Goal: Use online tool/utility

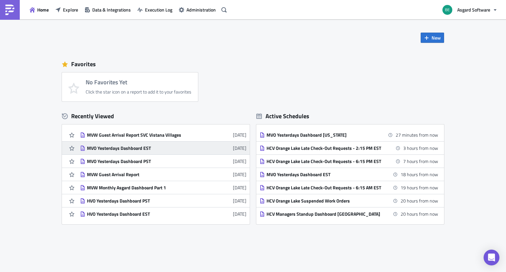
click at [114, 149] on div "MVO Yesterdays Dashboard EST" at bounding box center [144, 148] width 115 height 6
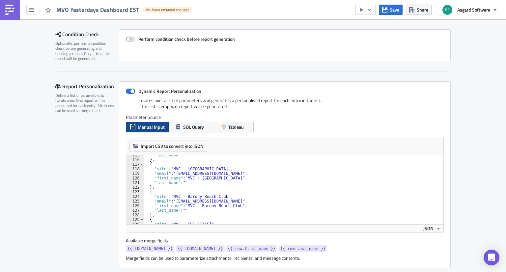
scroll to position [528, 0]
click at [263, 183] on div ""last_name" : "" } , { "site" : "MVC - [GEOGRAPHIC_DATA]" , "email" : "[EMAIL_A…" at bounding box center [291, 192] width 295 height 78
type textarea "]"
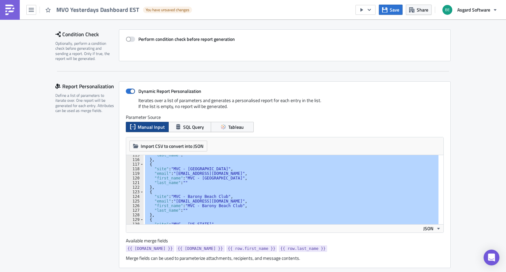
click at [79, 143] on div "Report Personalization Define a list of parameters to iterate over. One report …" at bounding box center [87, 174] width 64 height 187
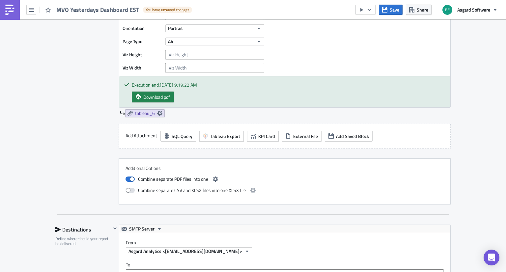
scroll to position [1282, 0]
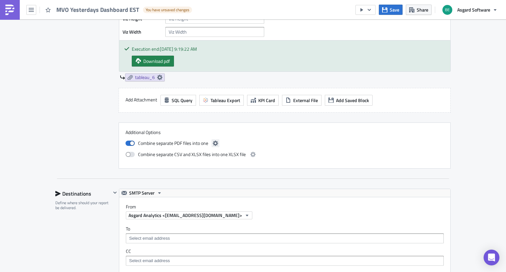
click at [213, 143] on icon "button" at bounding box center [215, 143] width 5 height 5
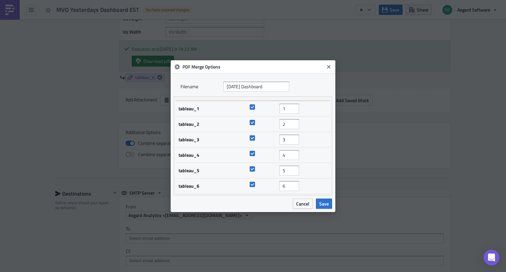
scroll to position [0, 0]
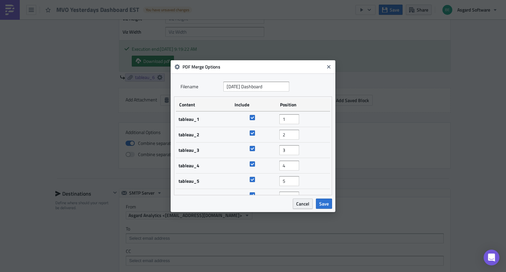
click at [300, 204] on span "Cancel" at bounding box center [302, 203] width 13 height 7
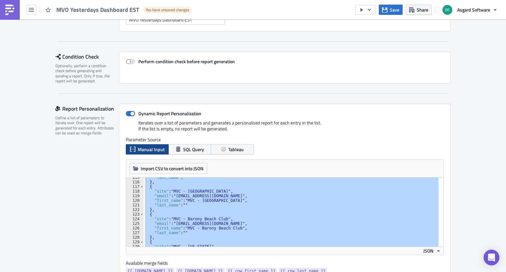
scroll to position [68, 0]
